Goal: Check status: Check status

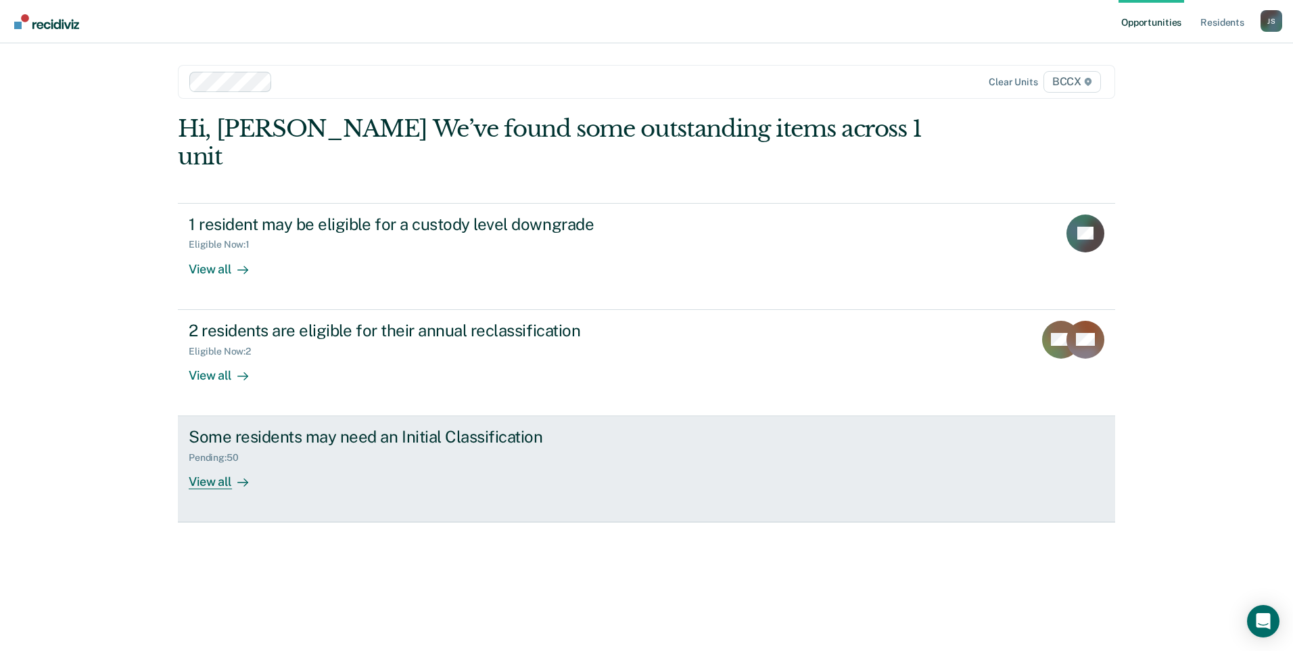
click at [525, 446] on div "Pending : 50" at bounding box center [426, 454] width 475 height 17
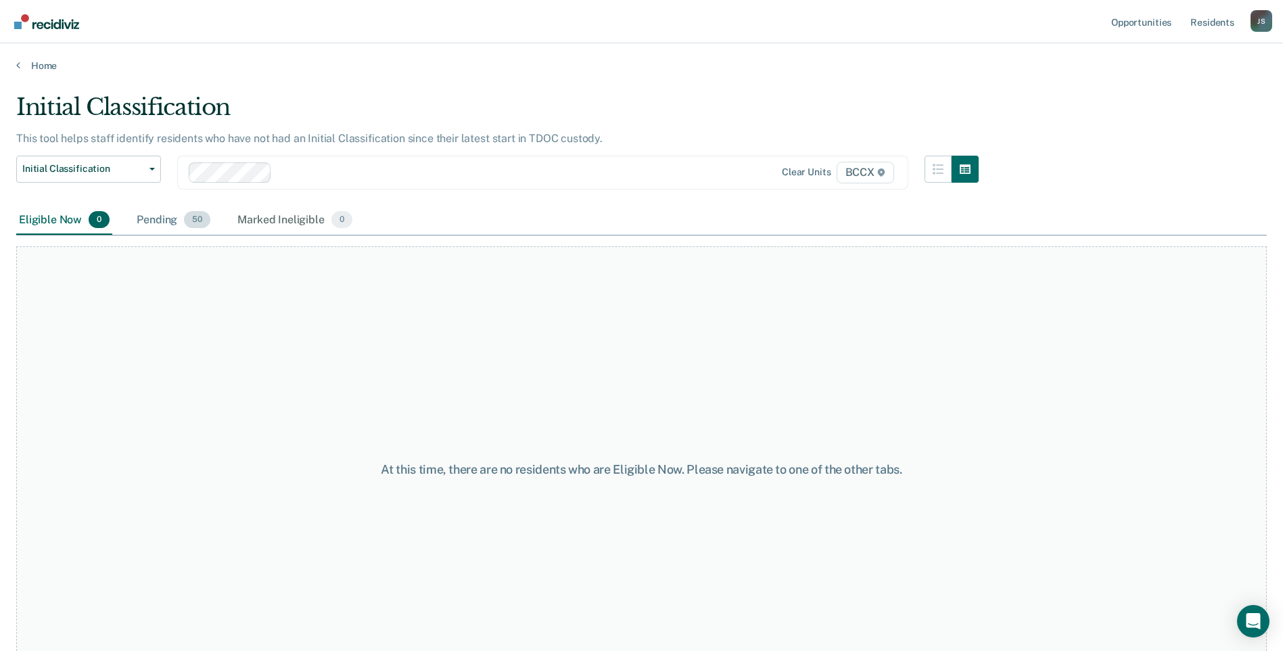
click at [168, 222] on div "Pending 50" at bounding box center [173, 221] width 79 height 30
